Goal: Task Accomplishment & Management: Use online tool/utility

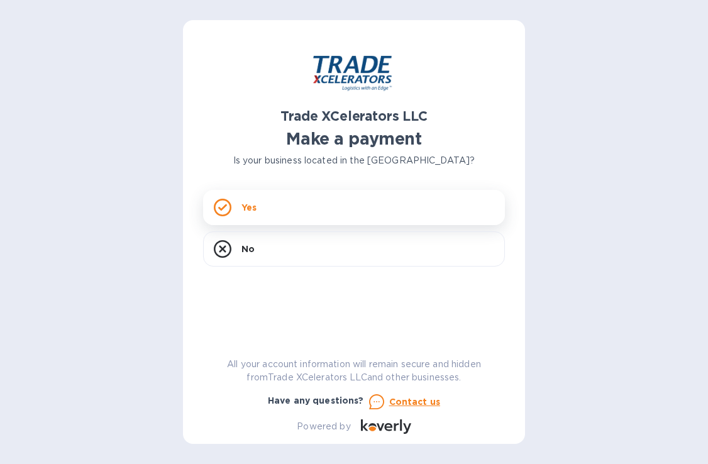
click at [341, 205] on div "Yes" at bounding box center [354, 207] width 302 height 35
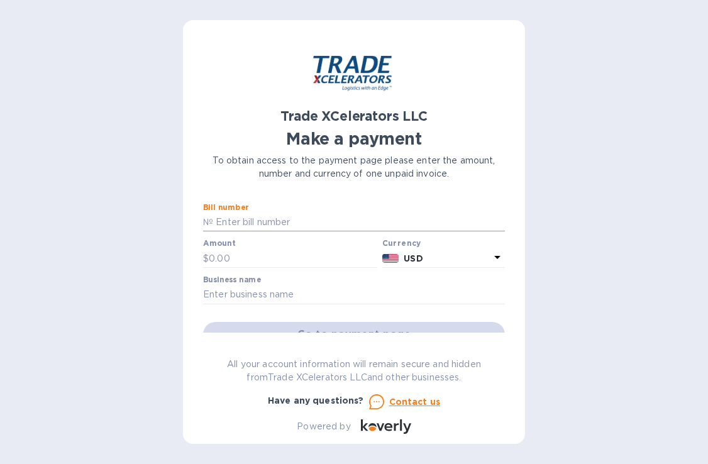
click at [313, 225] on input "text" at bounding box center [359, 222] width 292 height 19
paste input "MAA/LAX/13212"
type input "MAA/LAX/13212"
click at [281, 262] on input "text" at bounding box center [293, 258] width 169 height 19
click at [306, 212] on div "Bill number № MAA/LAX/13212" at bounding box center [354, 217] width 302 height 29
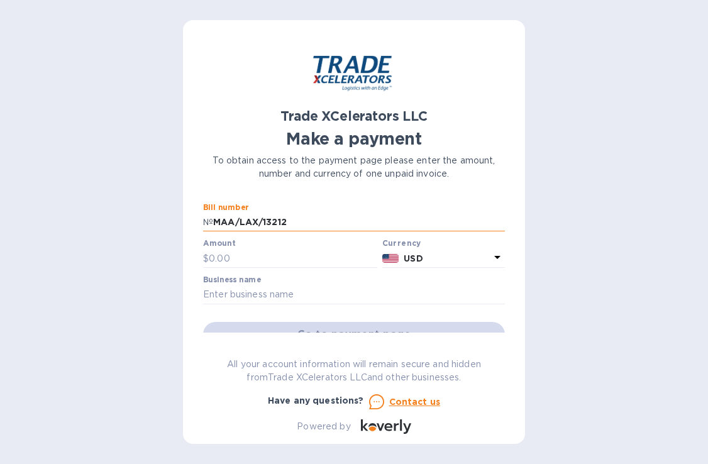
click at [303, 220] on input "MAA/LAX/13212" at bounding box center [359, 222] width 292 height 19
click at [196, 172] on div "Trade XCelerators LLC Make a payment To obtain access to the payment page pleas…" at bounding box center [354, 232] width 342 height 424
